Goal: Submit feedback/report problem

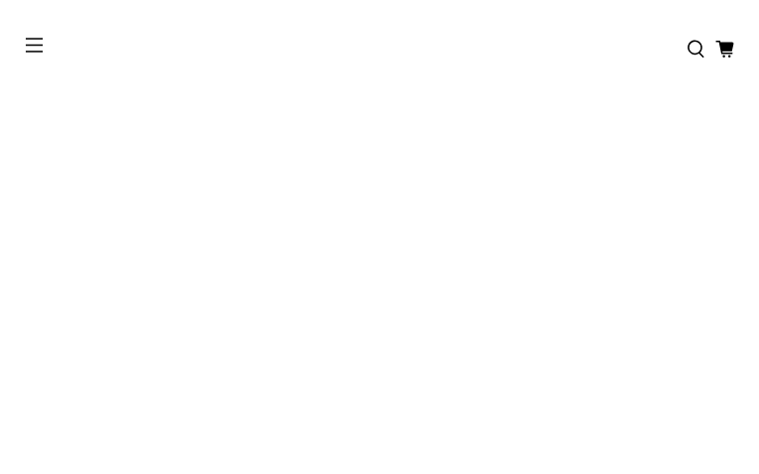
type input "*********"
type input "**********"
type input "*********"
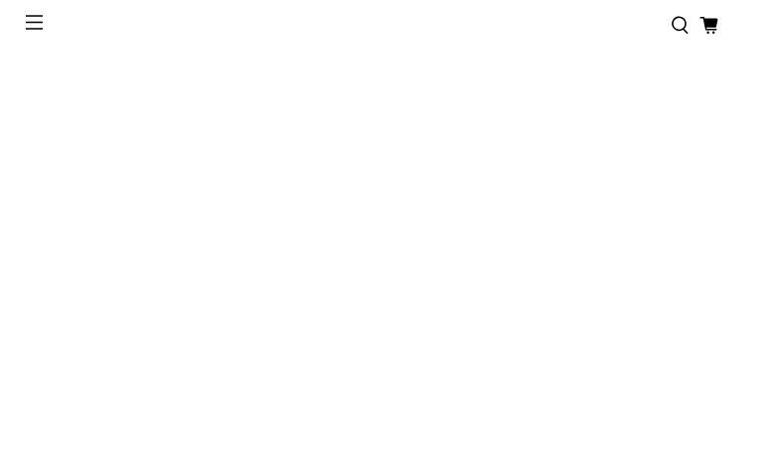
type input "**********"
